Goal: Check status

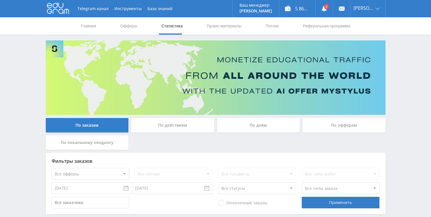
click at [246, 124] on div "По дням" at bounding box center [258, 125] width 83 height 14
click at [0, 0] on input "По дням" at bounding box center [0, 0] width 0 height 0
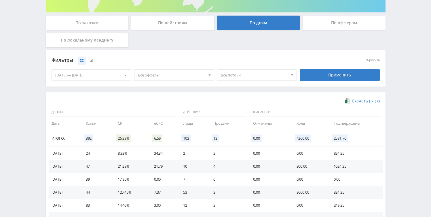
scroll to position [103, 0]
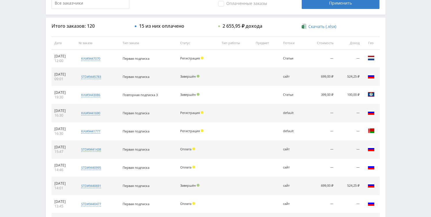
scroll to position [154, 0]
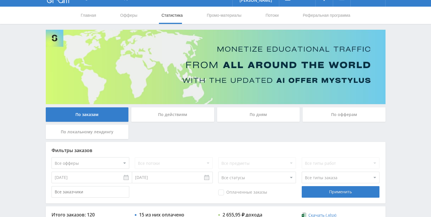
click at [241, 113] on div "По дням" at bounding box center [258, 114] width 83 height 14
click at [0, 0] on input "По дням" at bounding box center [0, 0] width 0 height 0
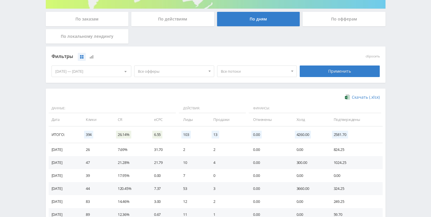
scroll to position [104, 0]
